Goal: Use online tool/utility: Utilize a website feature to perform a specific function

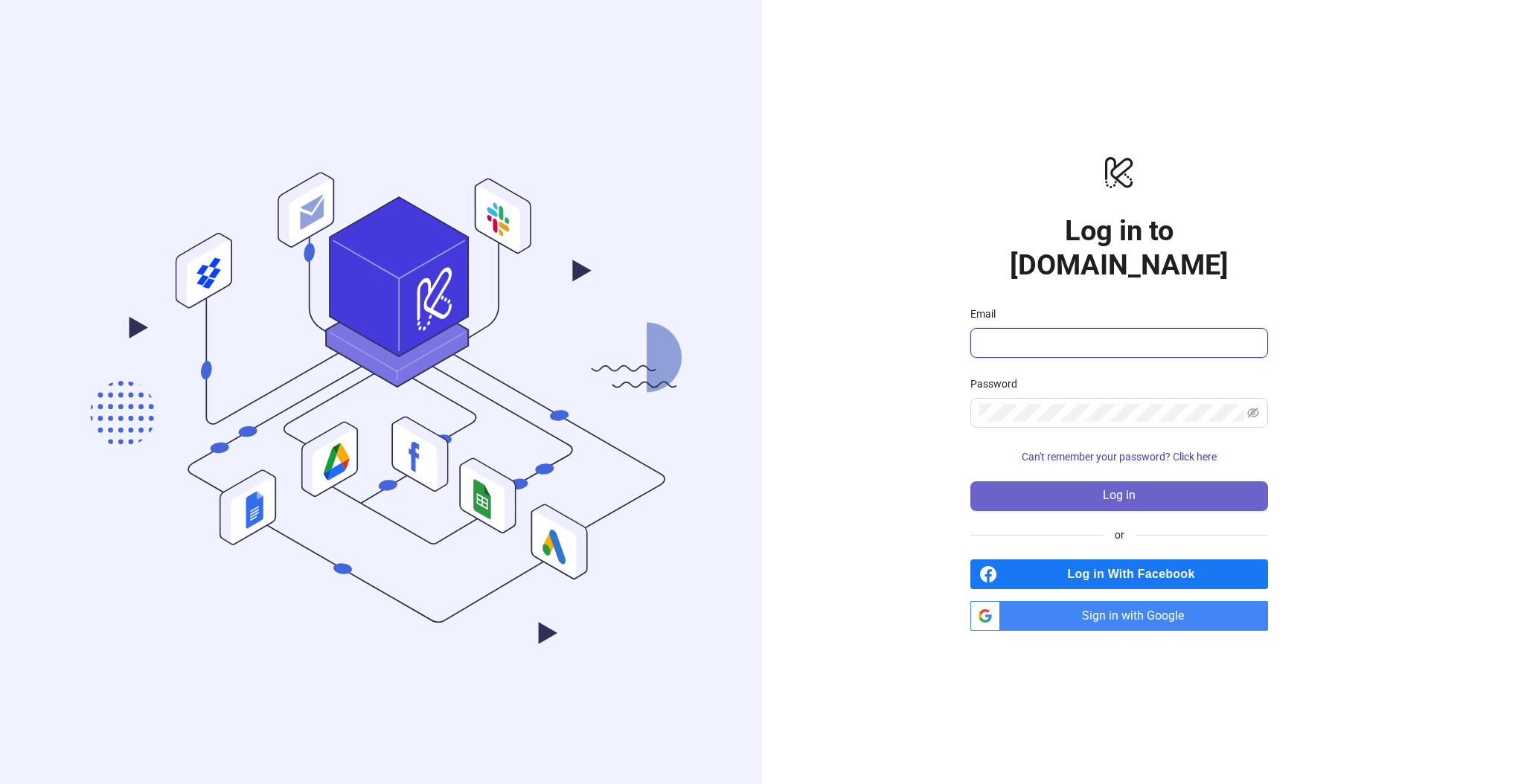
type input "**********"
click at [1116, 488] on span "Log in" at bounding box center [1119, 495] width 33 height 13
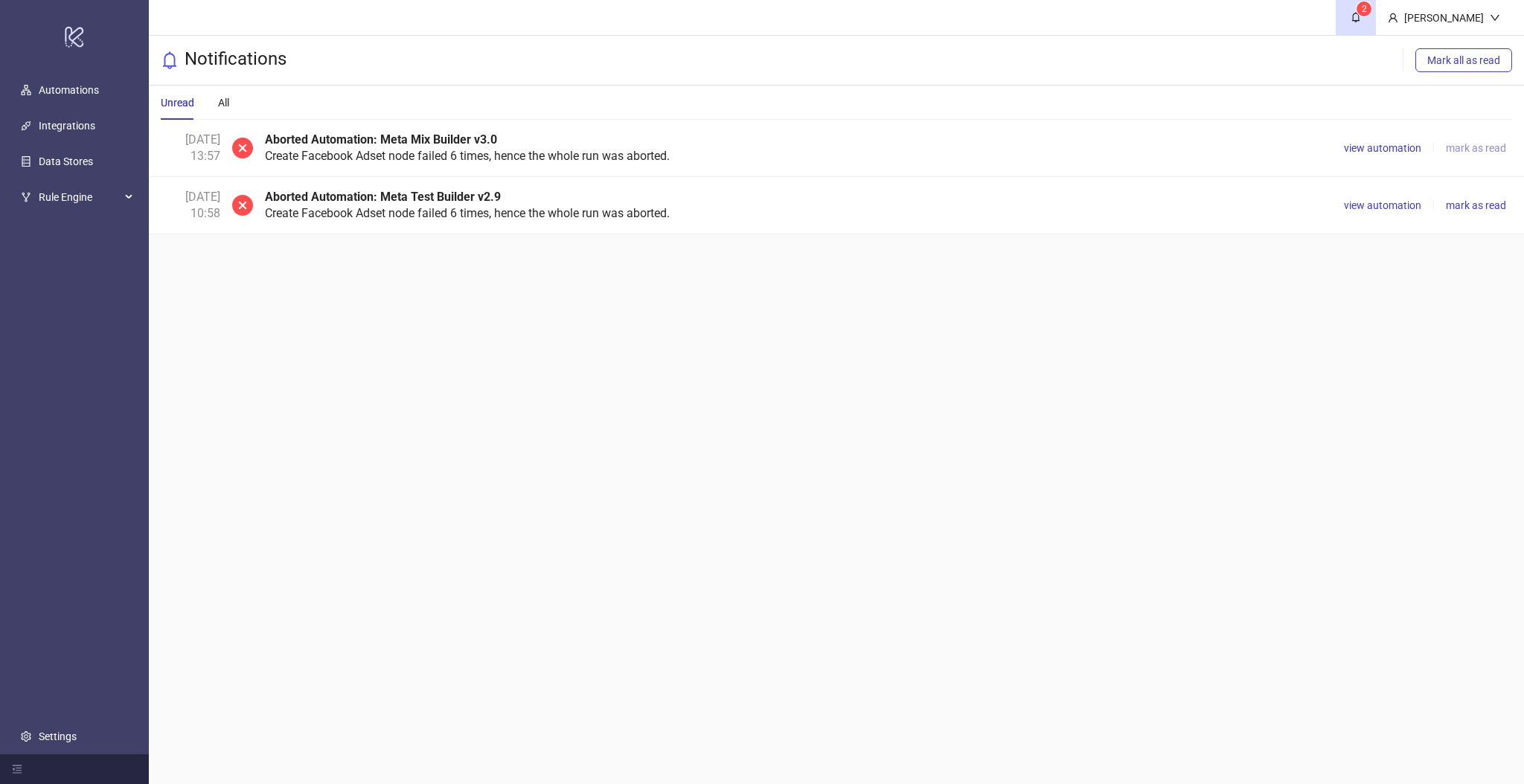
click at [1468, 147] on span "mark as read" at bounding box center [1476, 147] width 60 height 12
click at [1397, 149] on span "view automation" at bounding box center [1382, 147] width 77 height 12
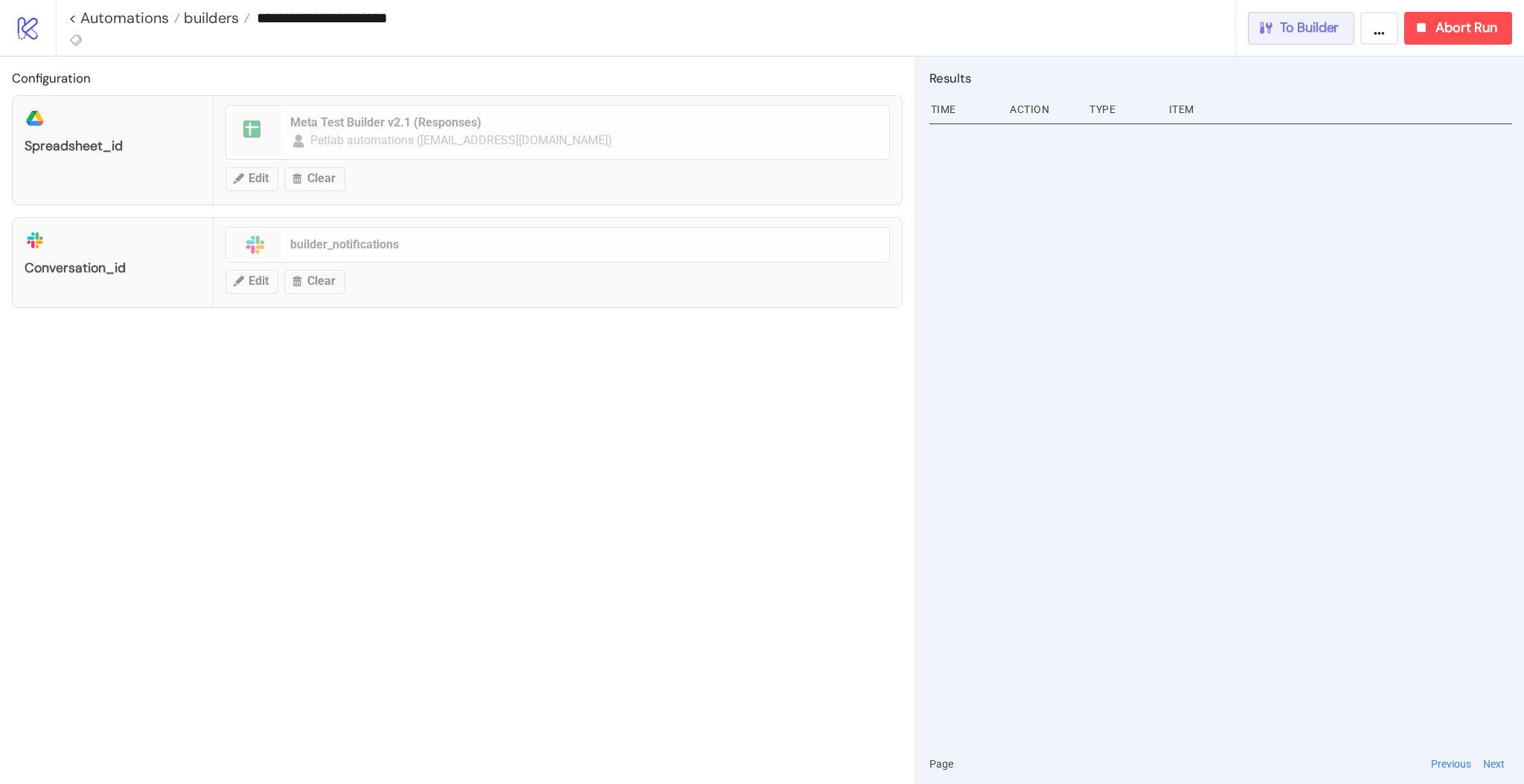
click at [1312, 32] on span "To Builder" at bounding box center [1309, 28] width 59 height 17
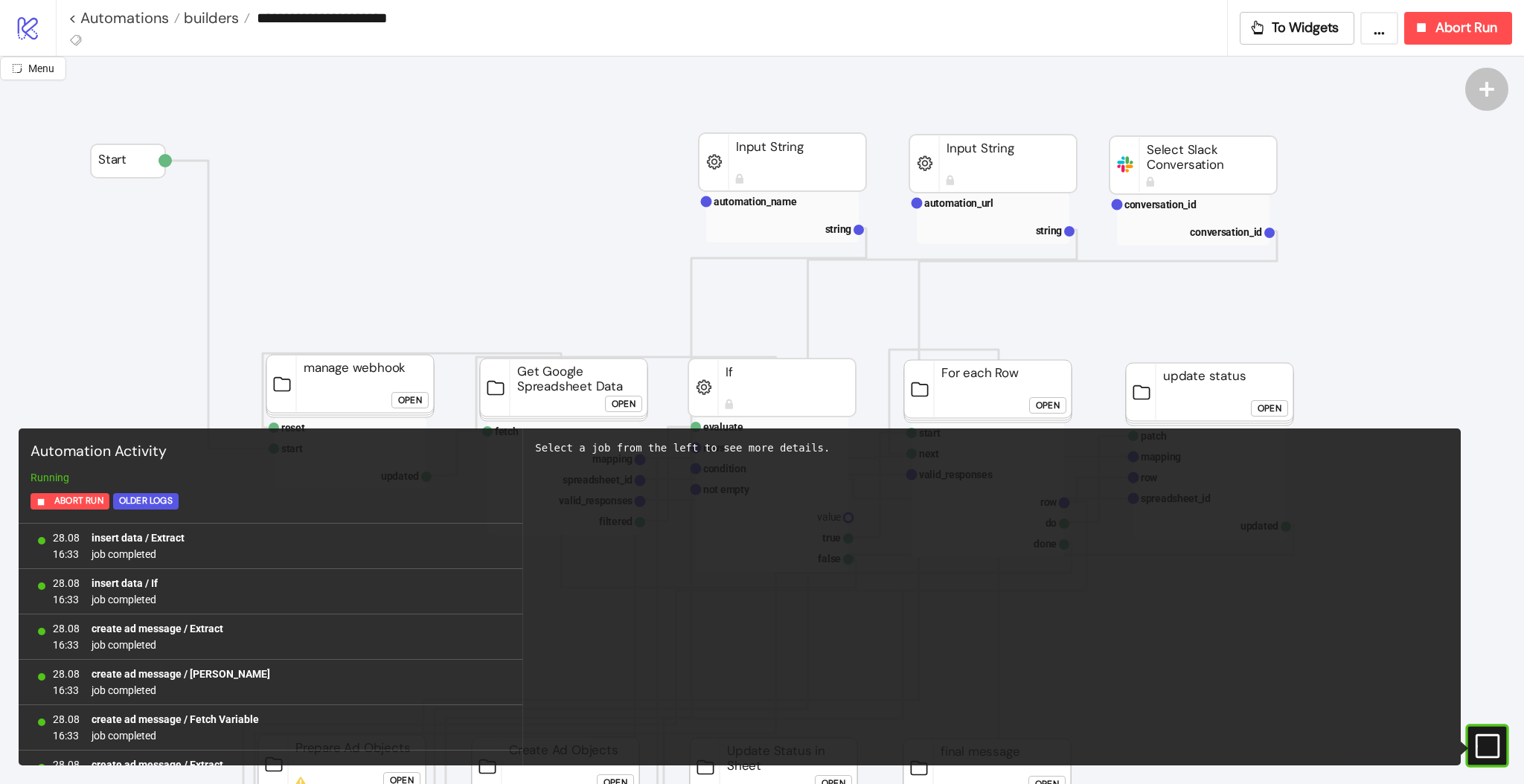
scroll to position [1303, 0]
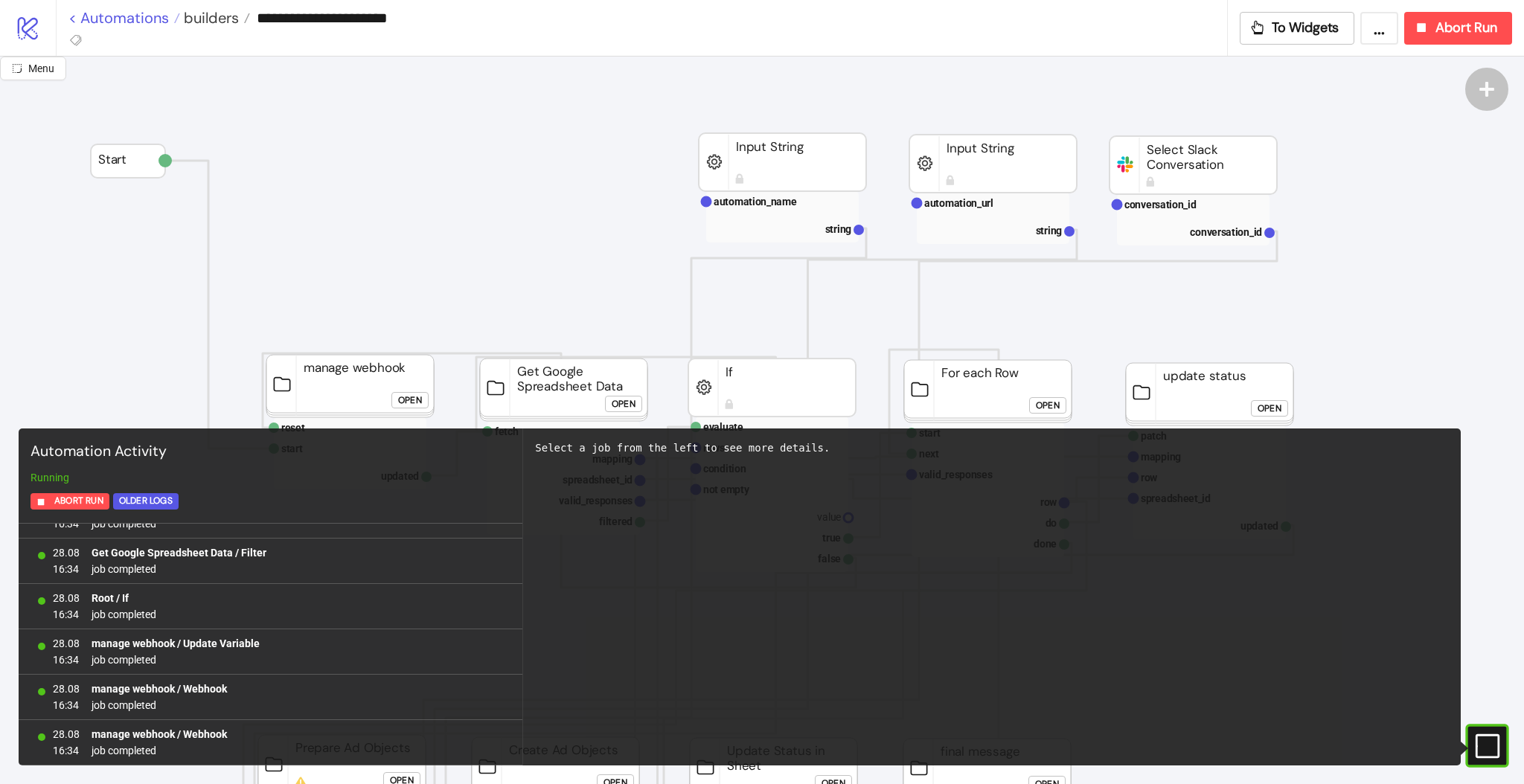
click at [149, 22] on link "< Automations" at bounding box center [124, 17] width 112 height 15
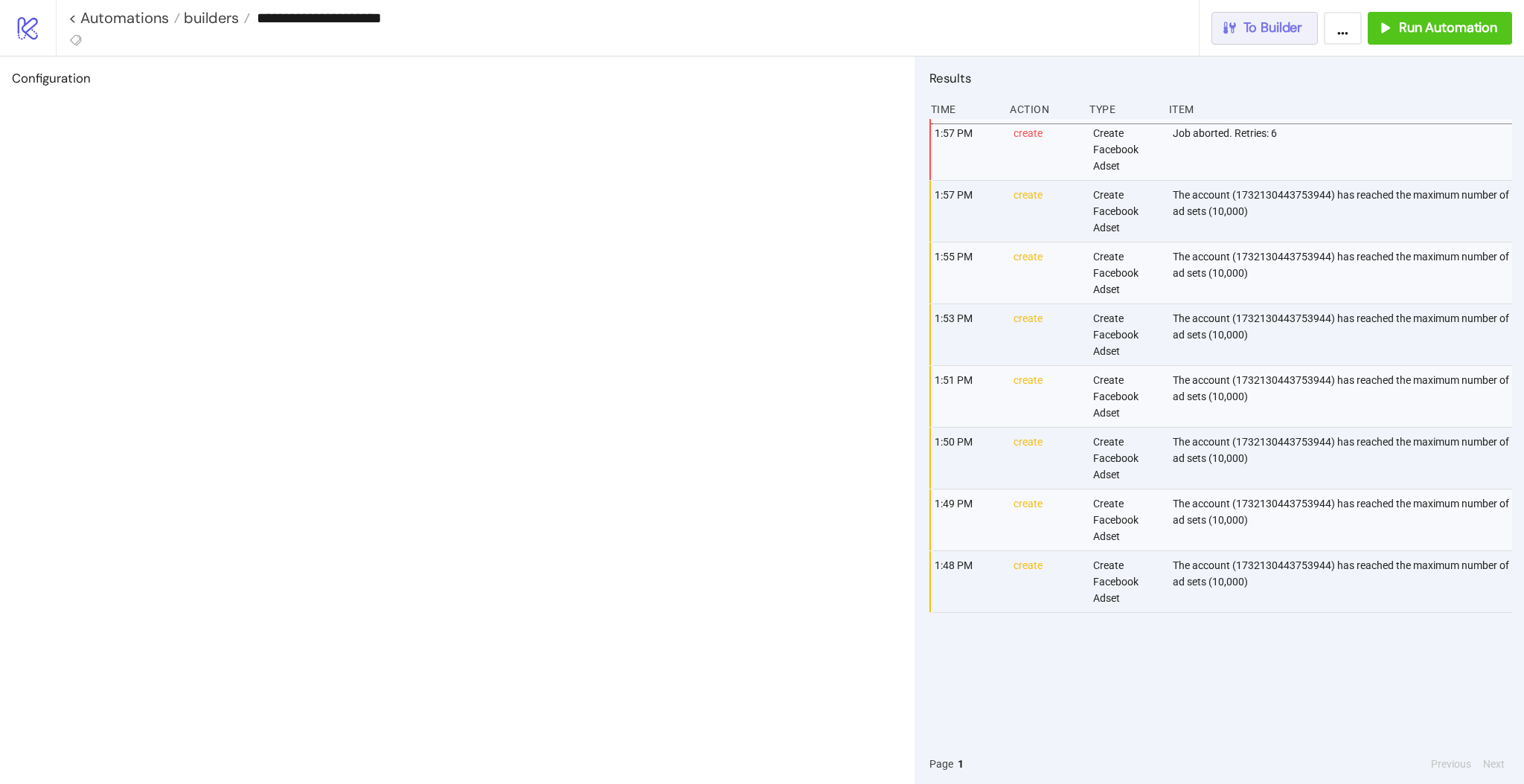
click at [1265, 28] on span "To Builder" at bounding box center [1273, 28] width 59 height 17
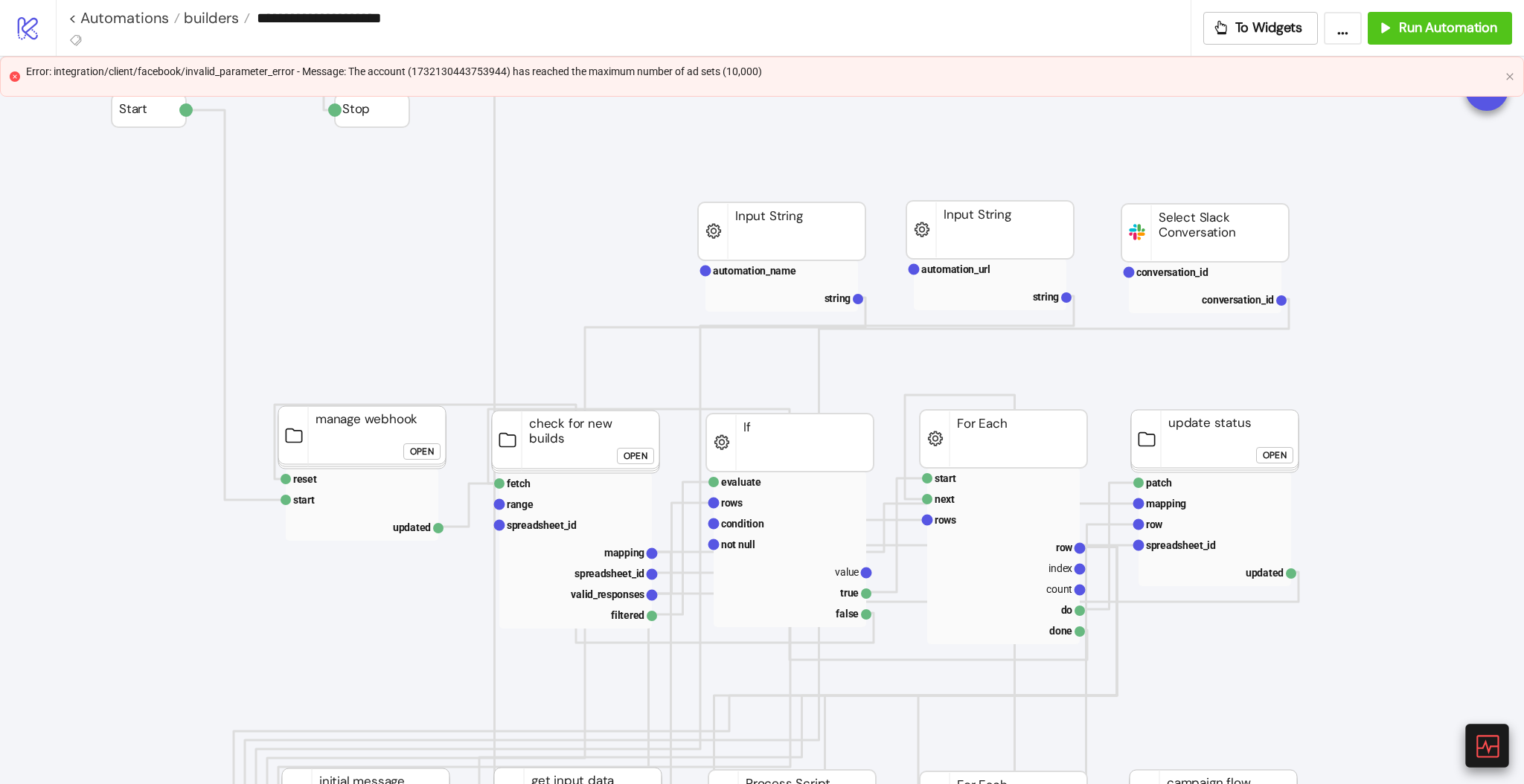
click at [1497, 736] on icon at bounding box center [1487, 746] width 23 height 23
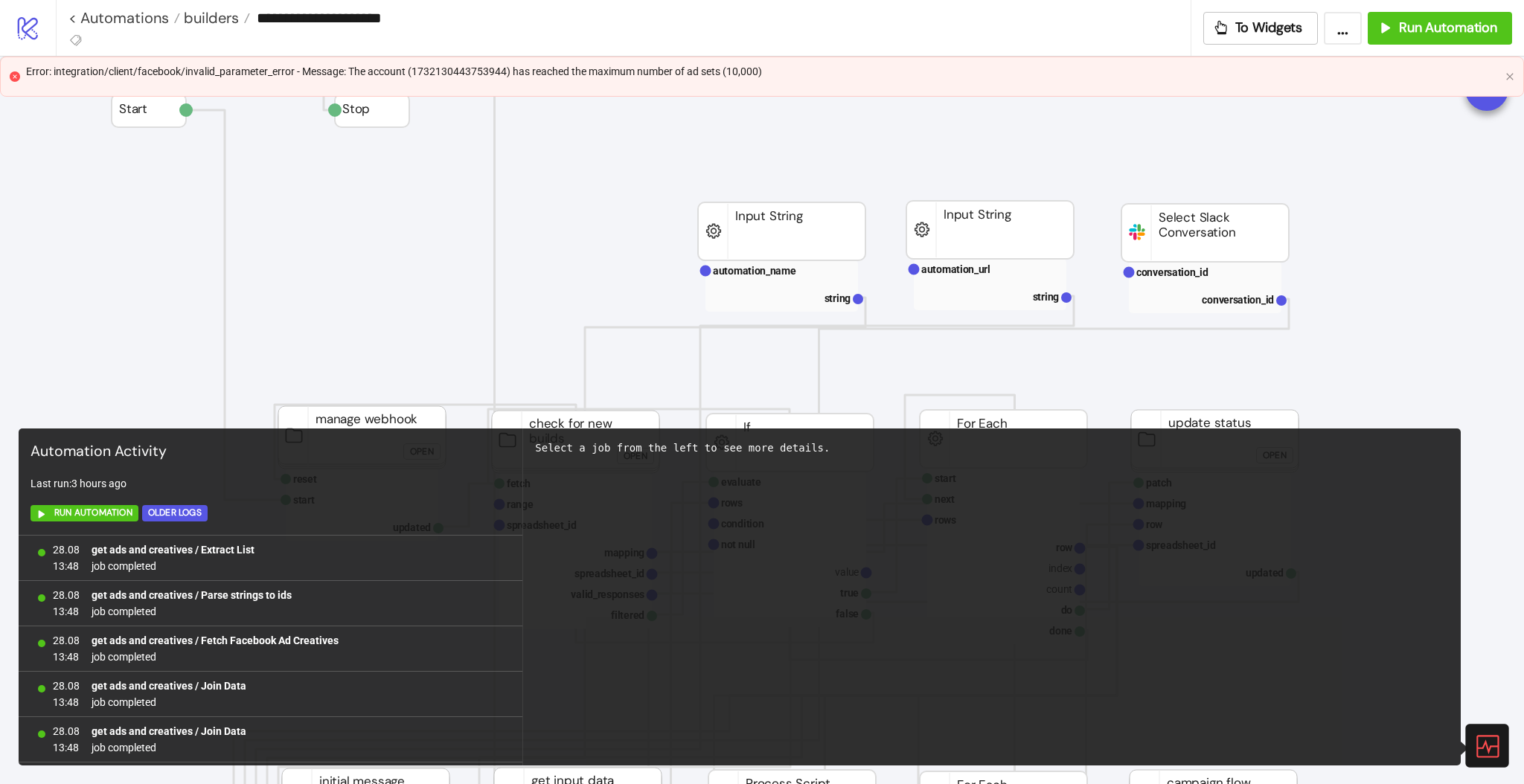
scroll to position [951, 0]
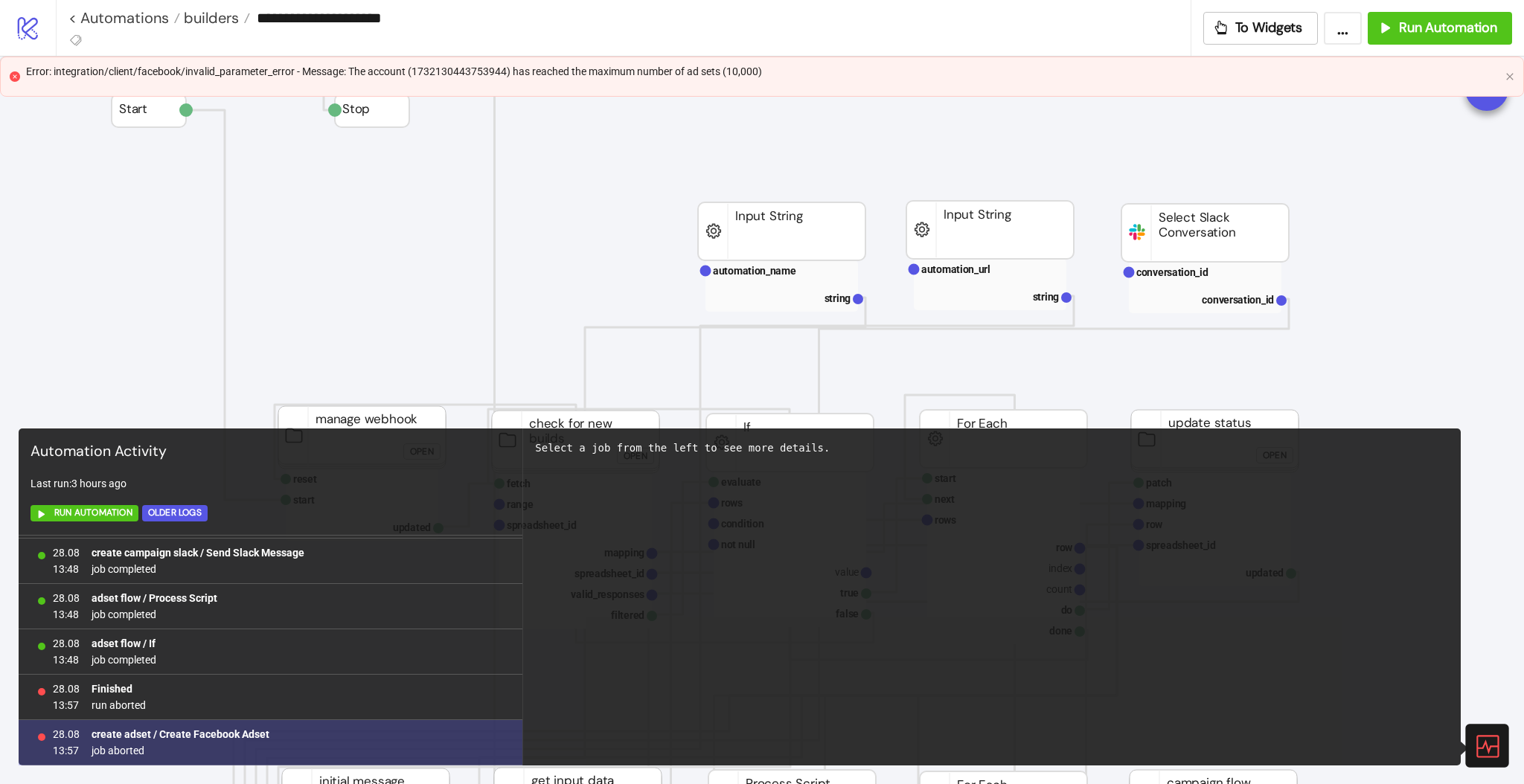
click at [173, 733] on b "create adset / Create Facebook Adset" at bounding box center [180, 734] width 178 height 12
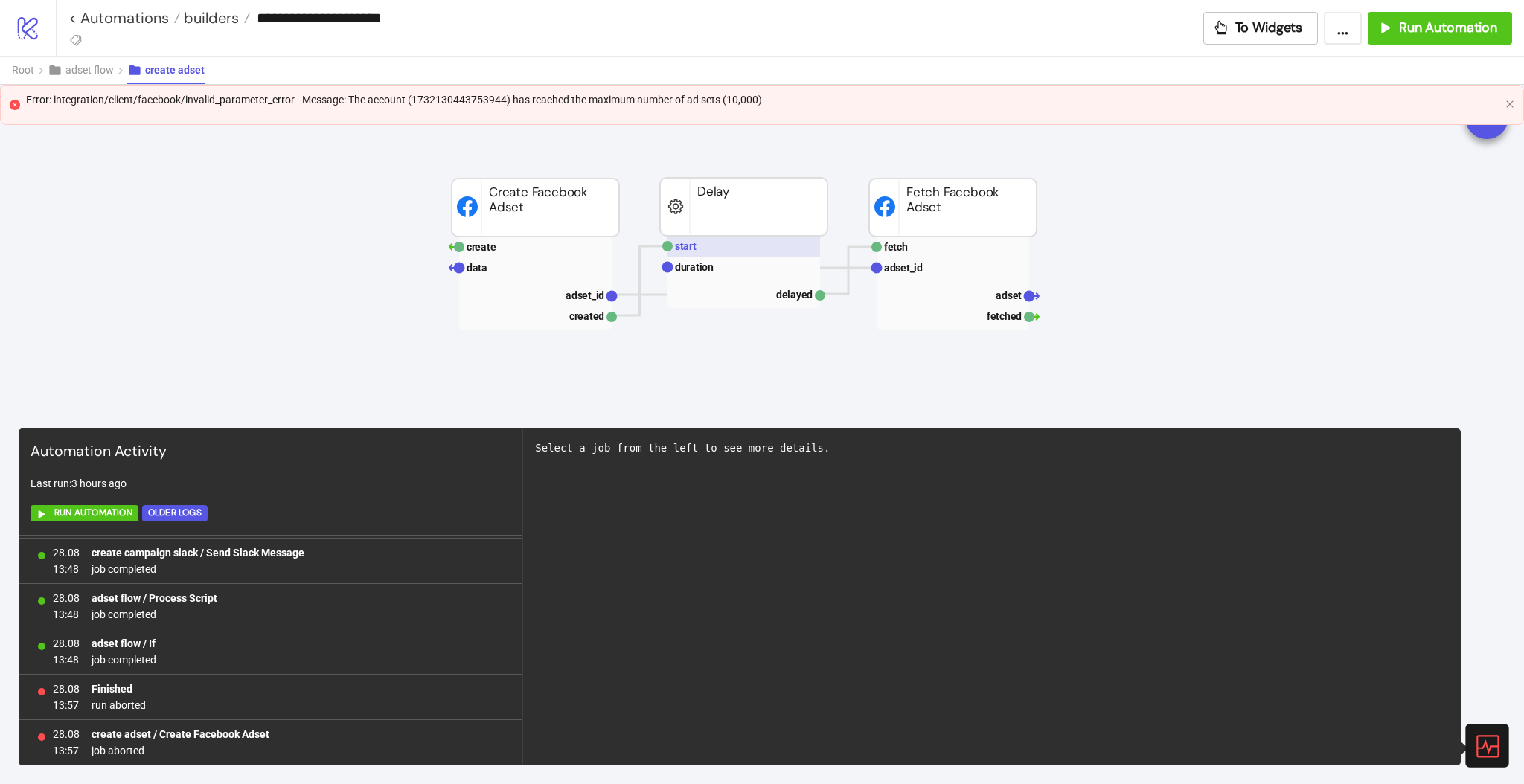
scroll to position [66, 0]
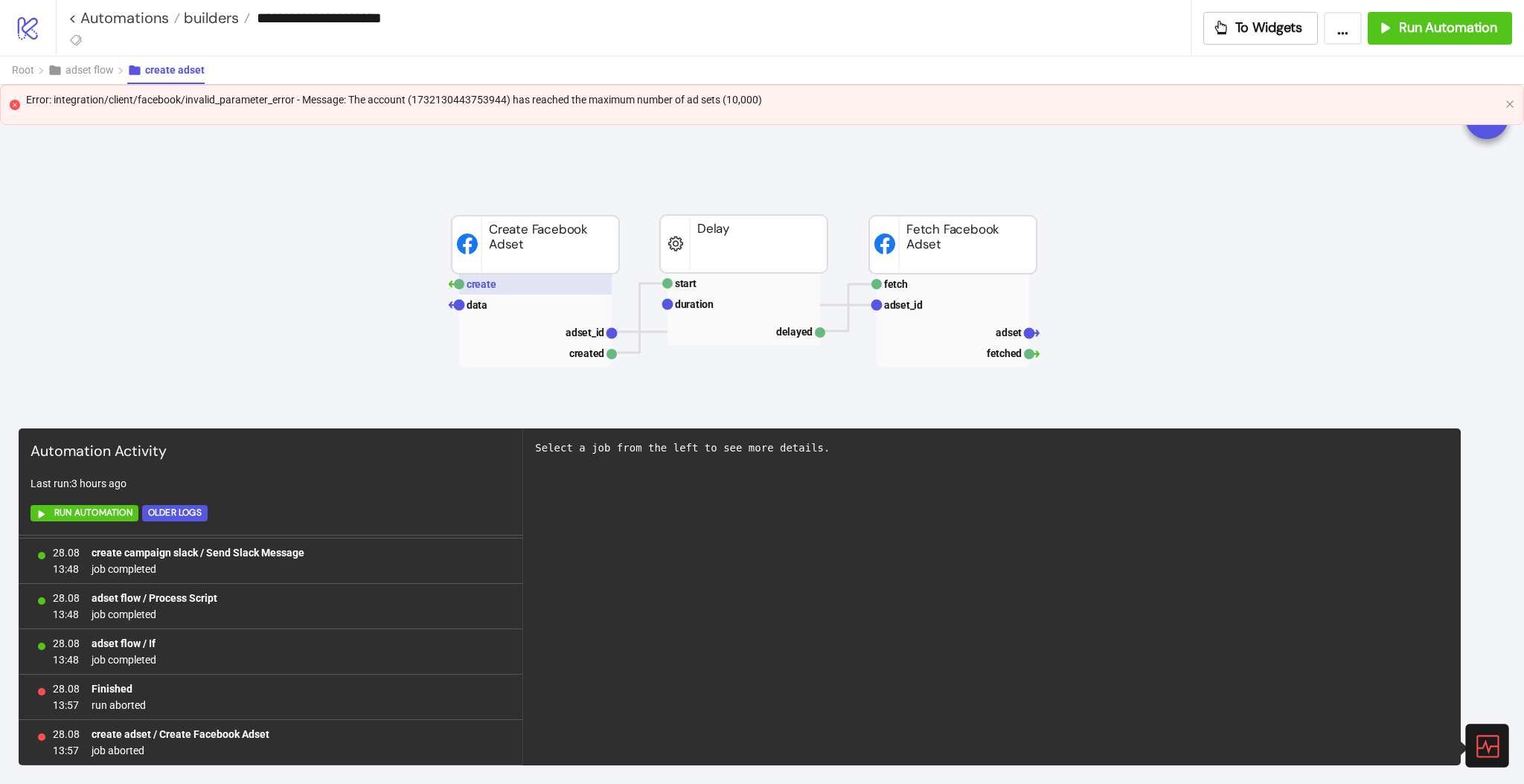
click at [488, 278] on rect at bounding box center [535, 284] width 152 height 21
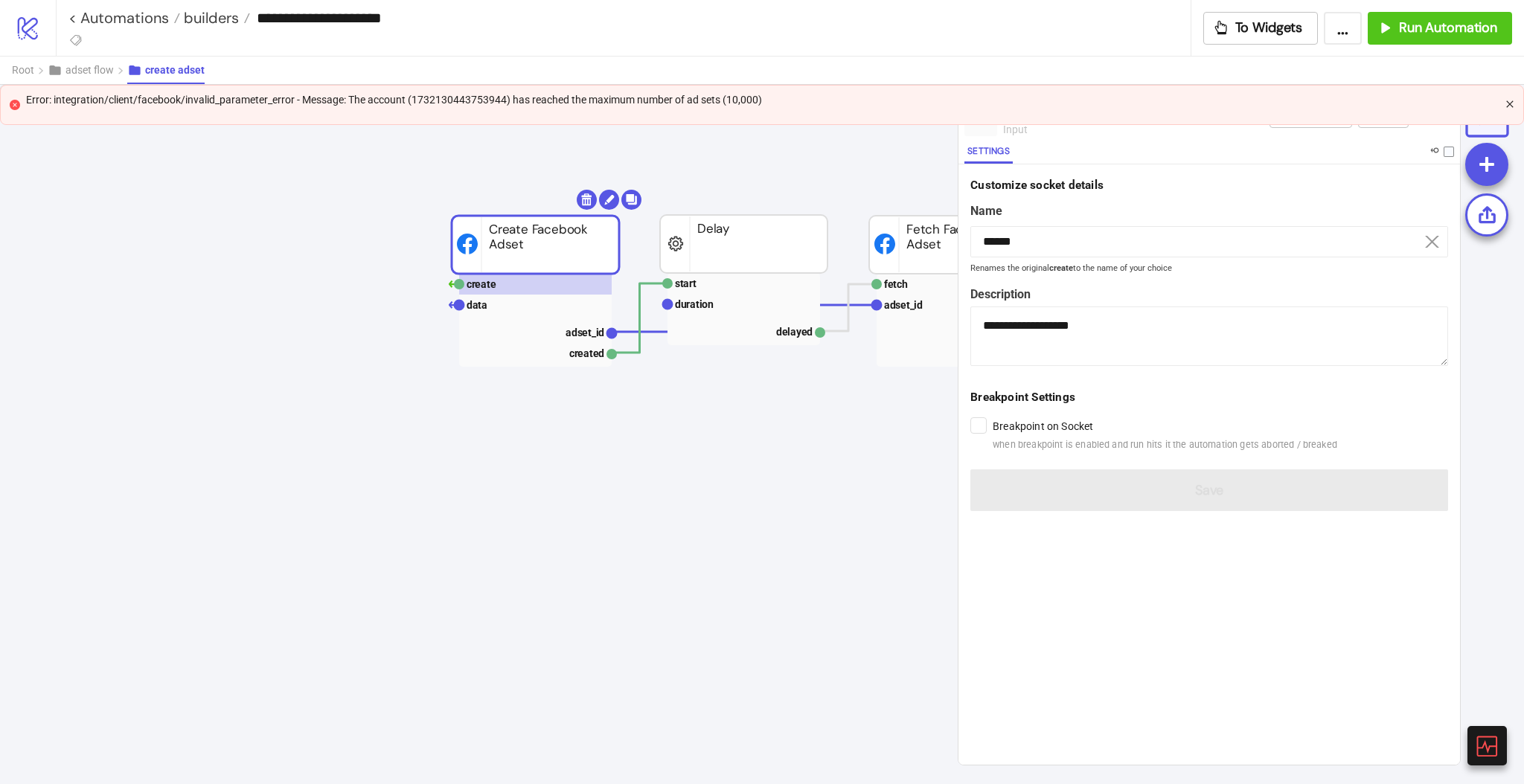
click at [1514, 103] on icon "close" at bounding box center [1509, 104] width 9 height 9
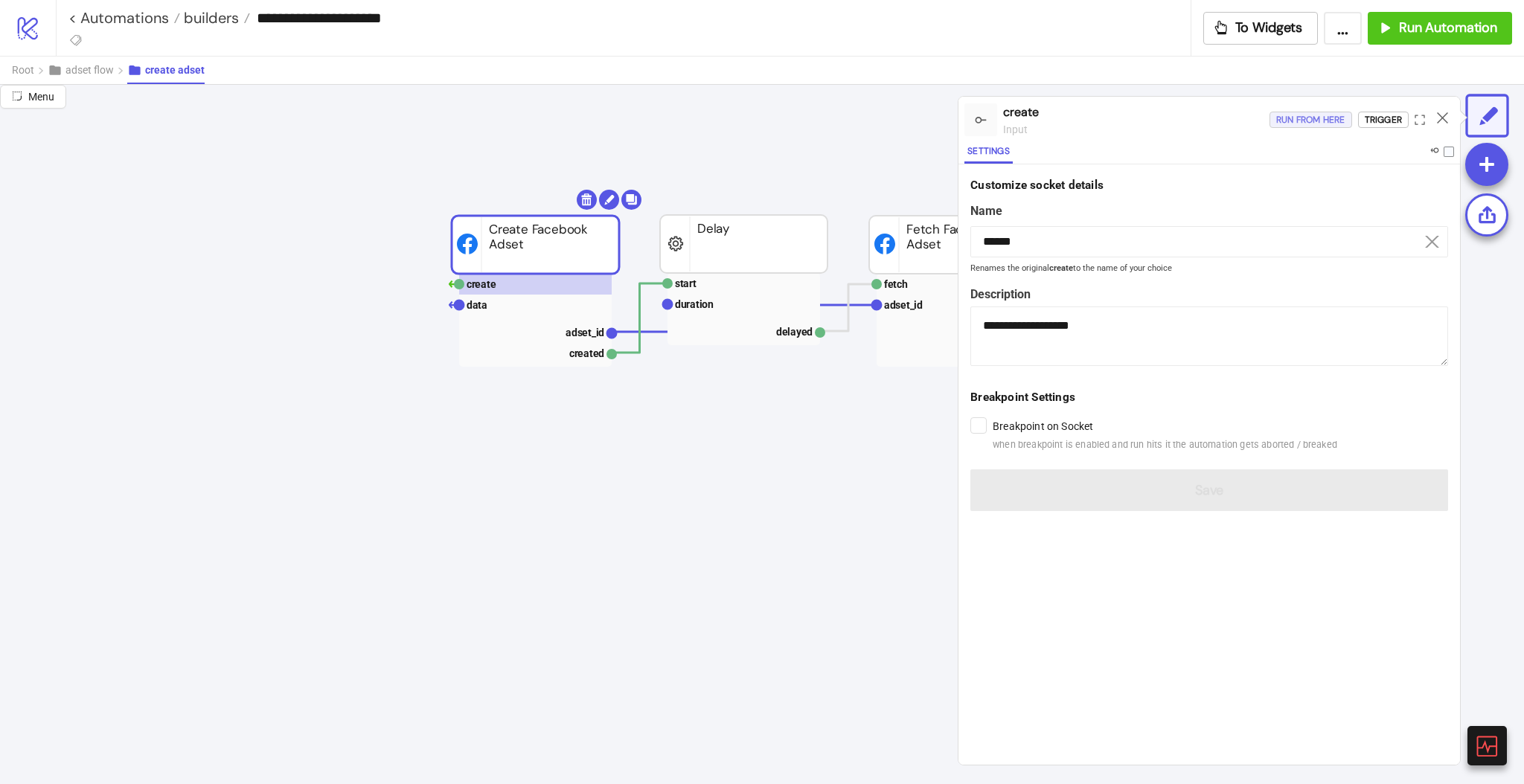
click at [1298, 119] on div "Run from here" at bounding box center [1310, 120] width 69 height 17
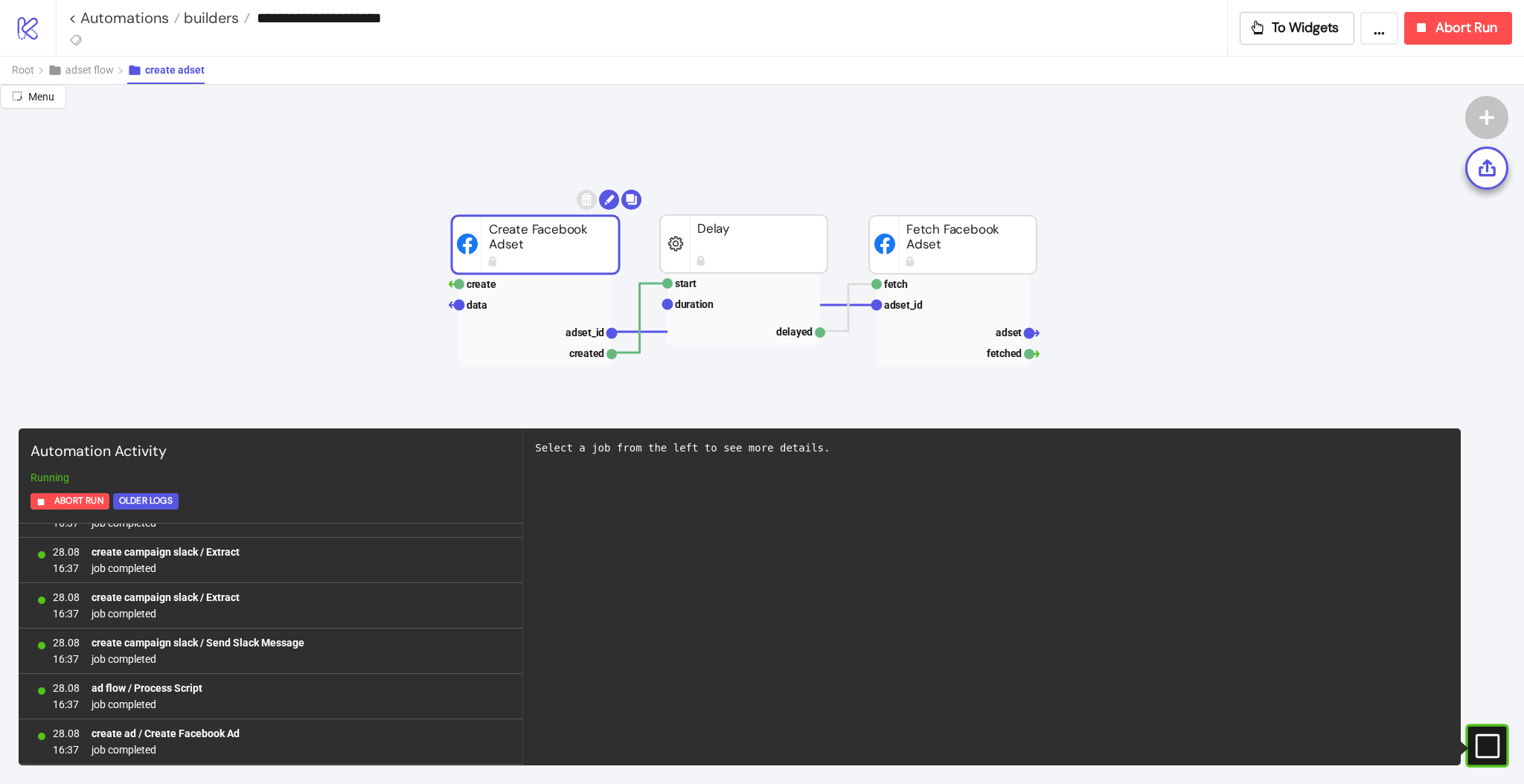
scroll to position [484, 0]
